Goal: Find specific page/section

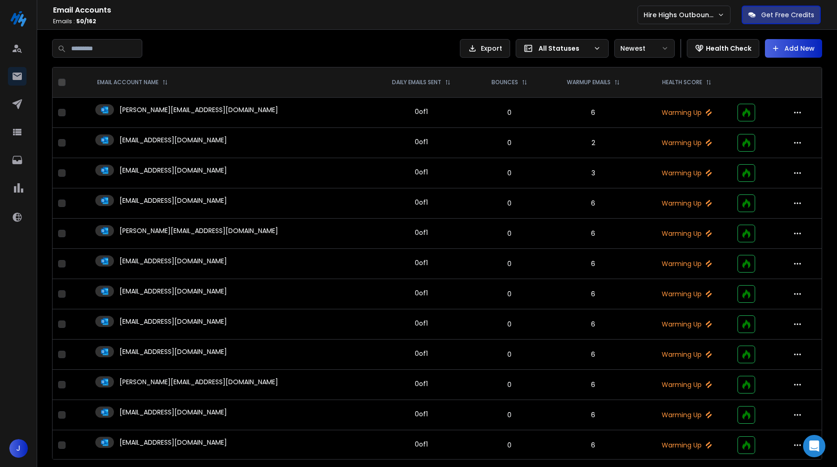
click at [184, 119] on td "[PERSON_NAME][EMAIL_ADDRESS][DOMAIN_NAME]" at bounding box center [230, 113] width 280 height 30
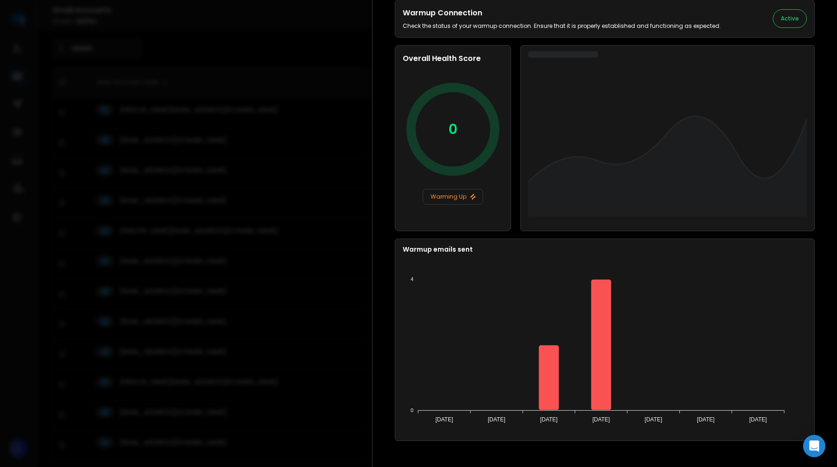
click at [260, 259] on div at bounding box center [418, 233] width 837 height 467
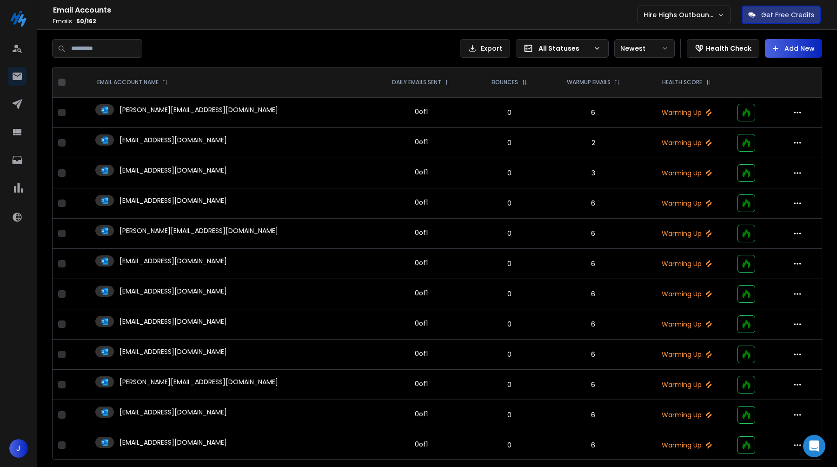
click at [258, 298] on td "[EMAIL_ADDRESS][DOMAIN_NAME]" at bounding box center [230, 294] width 280 height 30
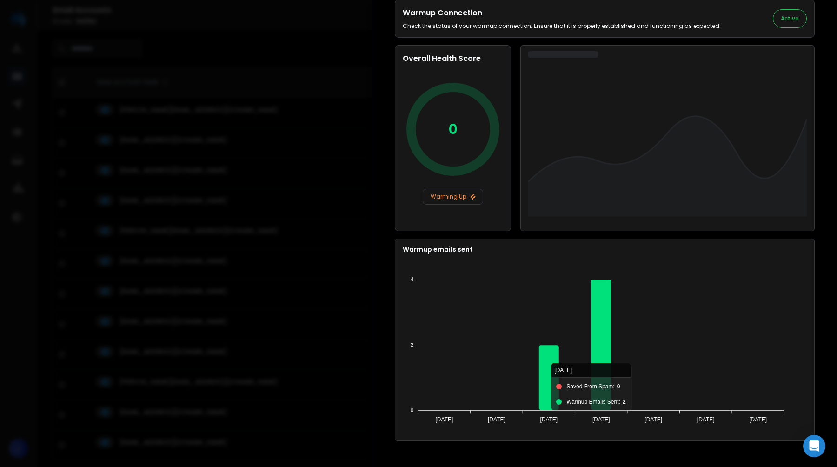
click at [242, 335] on div at bounding box center [418, 233] width 837 height 467
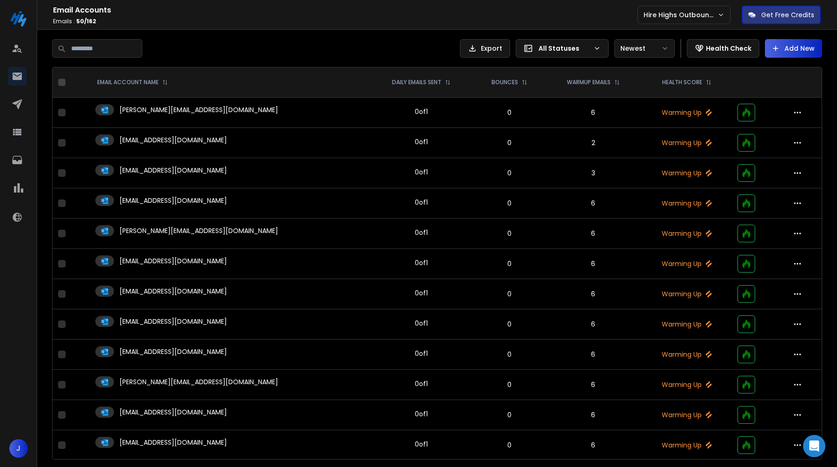
click at [296, 353] on div "[EMAIL_ADDRESS][DOMAIN_NAME]" at bounding box center [229, 351] width 269 height 11
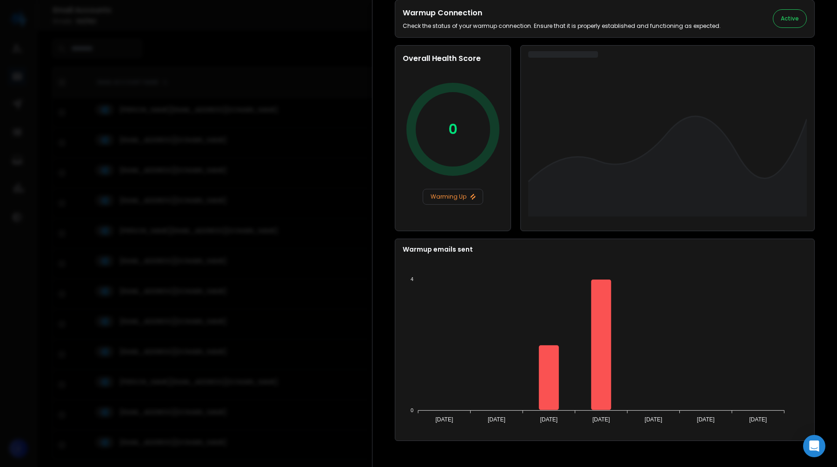
click at [269, 377] on div at bounding box center [418, 233] width 837 height 467
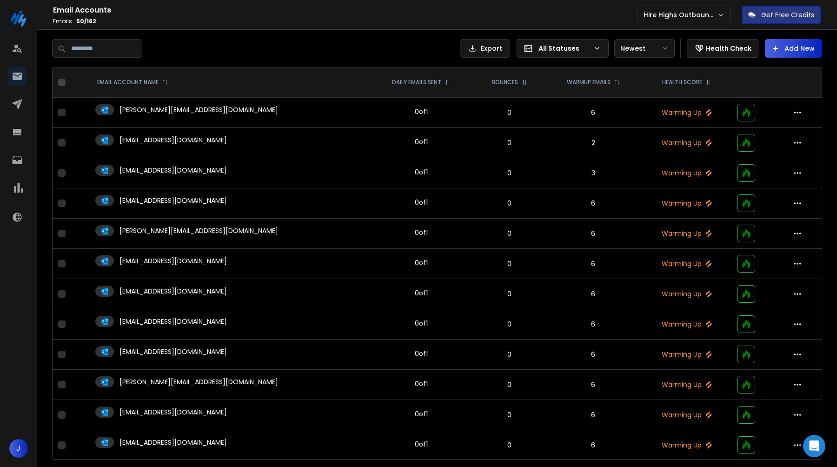
click at [297, 354] on div "[EMAIL_ADDRESS][DOMAIN_NAME]" at bounding box center [229, 351] width 269 height 11
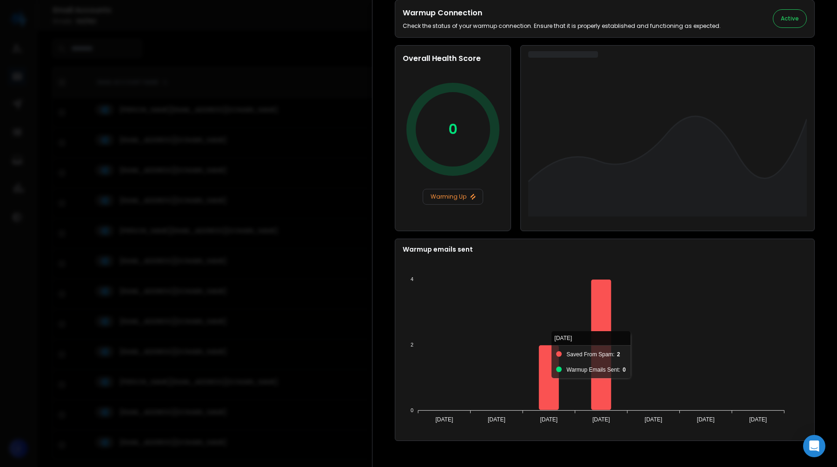
click at [337, 344] on div at bounding box center [418, 233] width 837 height 467
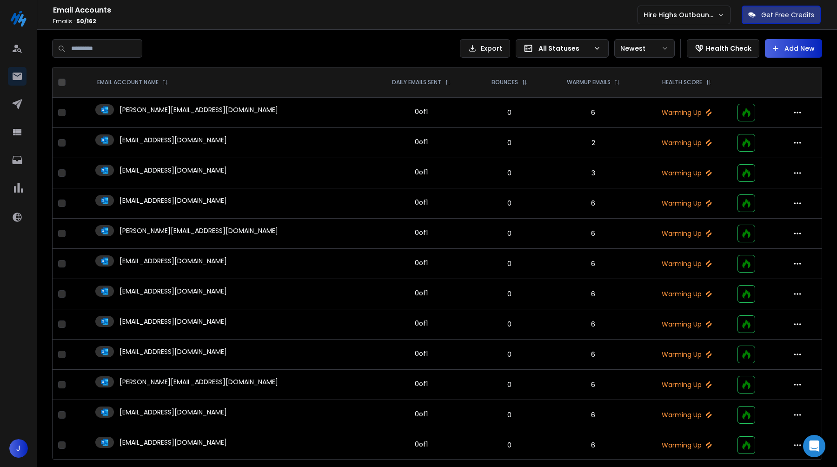
click at [294, 390] on td "[PERSON_NAME][EMAIL_ADDRESS][DOMAIN_NAME]" at bounding box center [230, 385] width 280 height 30
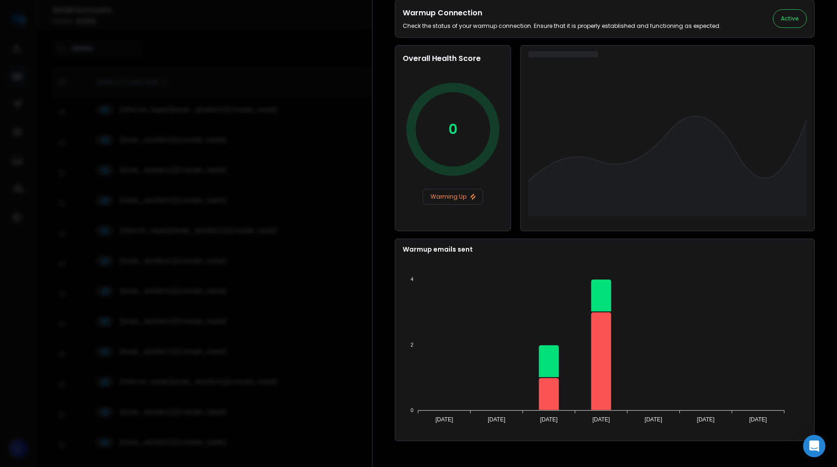
click at [284, 380] on div at bounding box center [418, 233] width 837 height 467
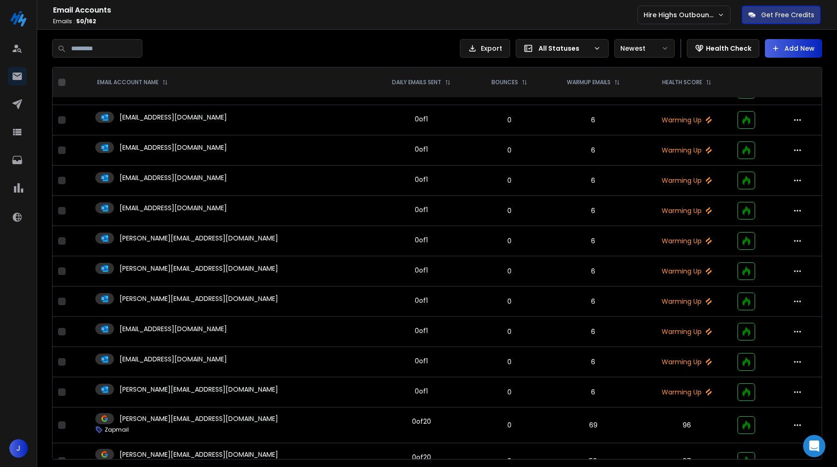
scroll to position [602, 0]
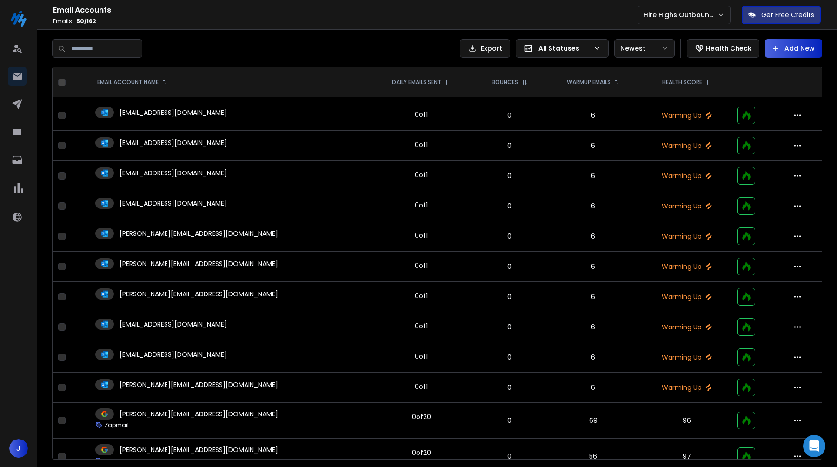
click at [302, 379] on div "[PERSON_NAME][EMAIL_ADDRESS][DOMAIN_NAME]" at bounding box center [229, 384] width 269 height 11
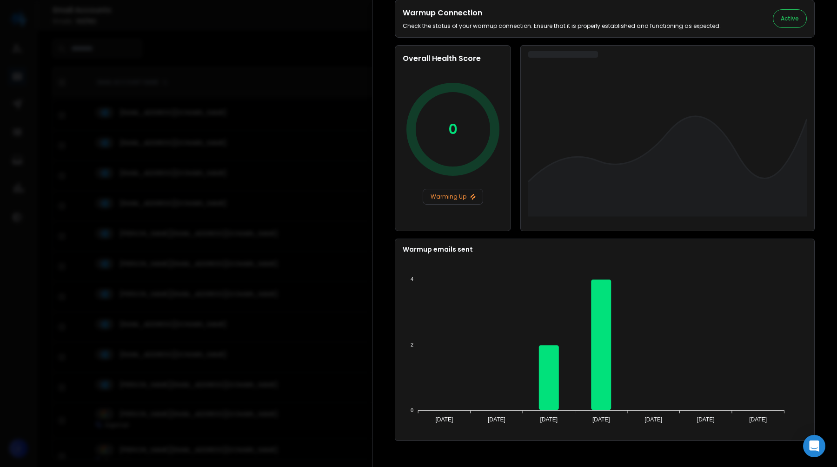
click at [230, 288] on div at bounding box center [418, 233] width 837 height 467
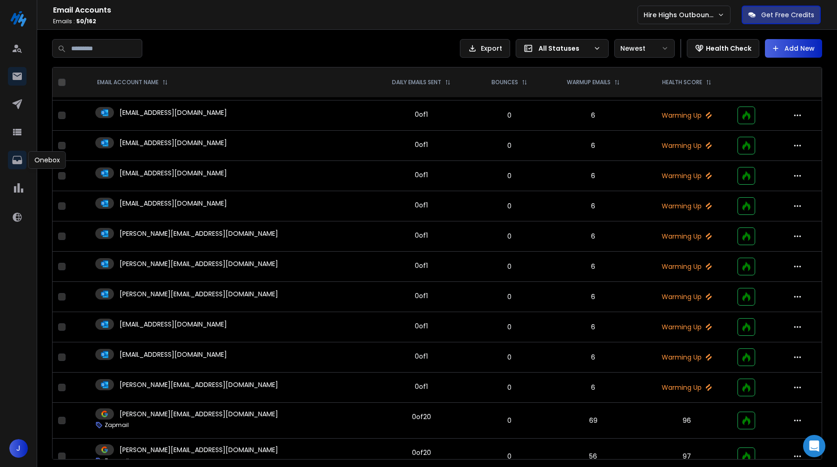
click at [20, 156] on icon at bounding box center [17, 160] width 10 height 8
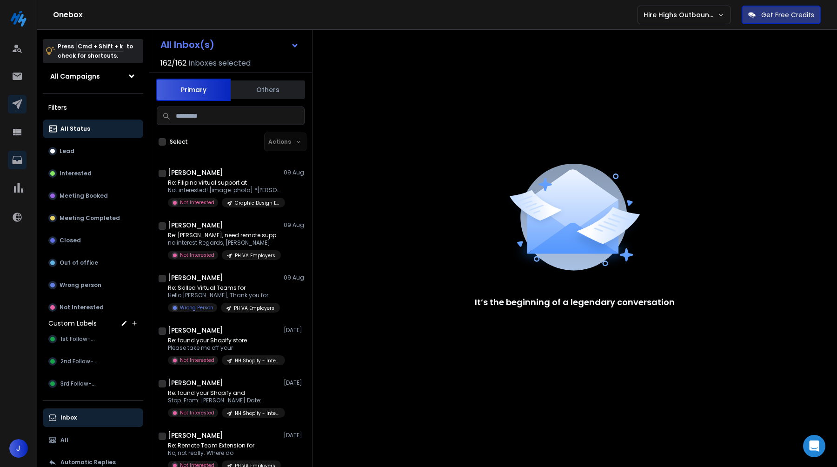
click at [16, 102] on icon at bounding box center [17, 104] width 10 height 10
